Goal: Transaction & Acquisition: Purchase product/service

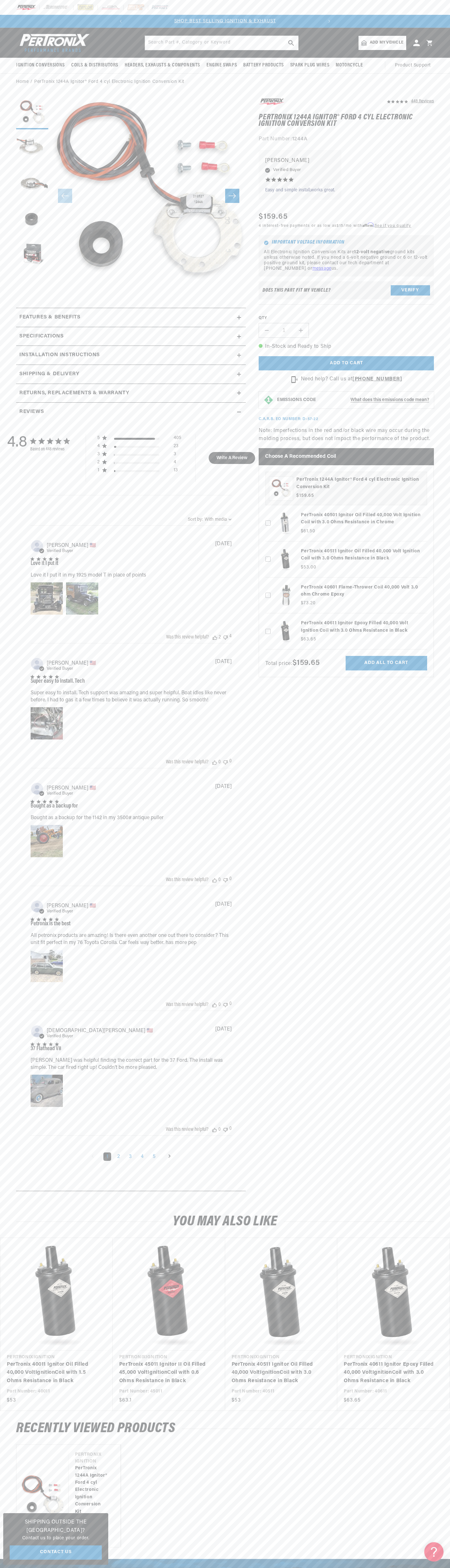
click at [32, 21] on slideshow-component "SHOP BEST SELLING IGNITION & EXHAUST FREE SHIPPING ON ORDERS OVER $109" at bounding box center [225, 21] width 450 height 13
click at [443, 1483] on slider-component "Vendor Pertronix Ignition PerTronix 1244A Ignitor® Ford 4 cyl Electronic Igniti…" at bounding box center [225, 1496] width 450 height 103
click at [261, 1567] on html "Skip to content Your cart Your cart is empty Get the right parts the first time…" at bounding box center [225, 784] width 450 height 1568
click at [22, 377] on h2 "Shipping & Delivery" at bounding box center [49, 374] width 60 height 9
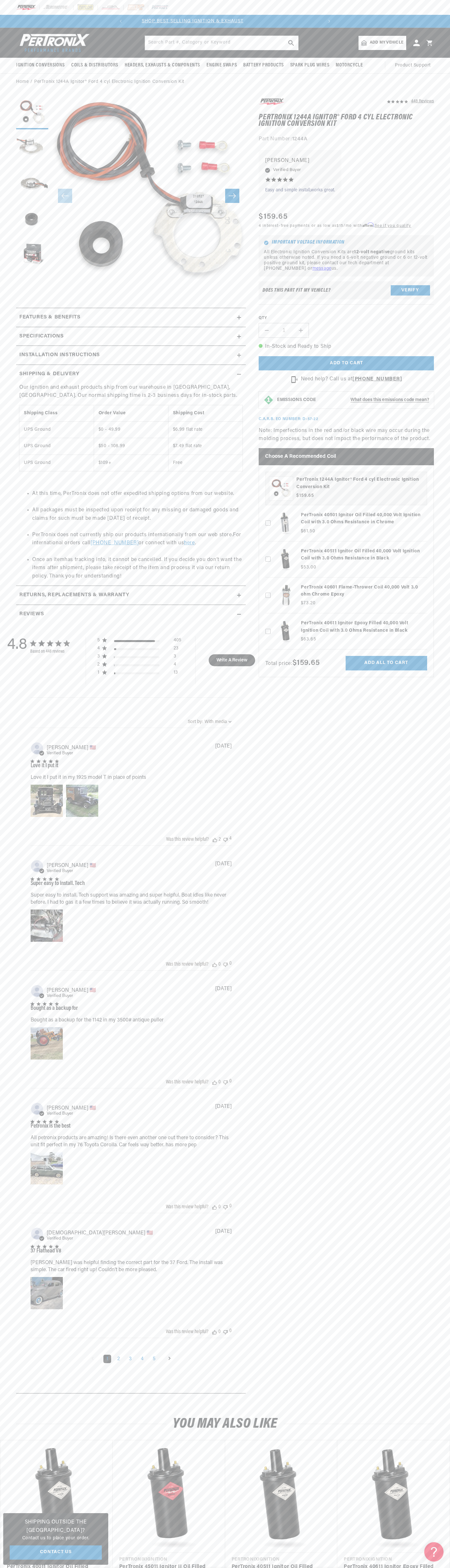
scroll to position [0, 156]
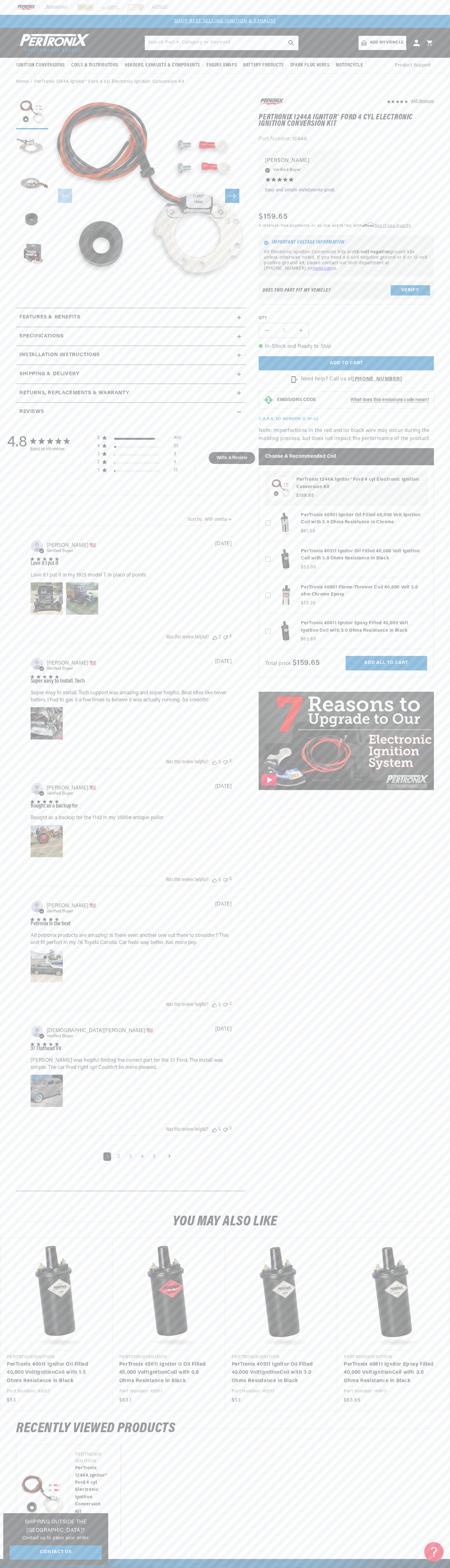
scroll to position [0, 196]
